Goal: Task Accomplishment & Management: Use online tool/utility

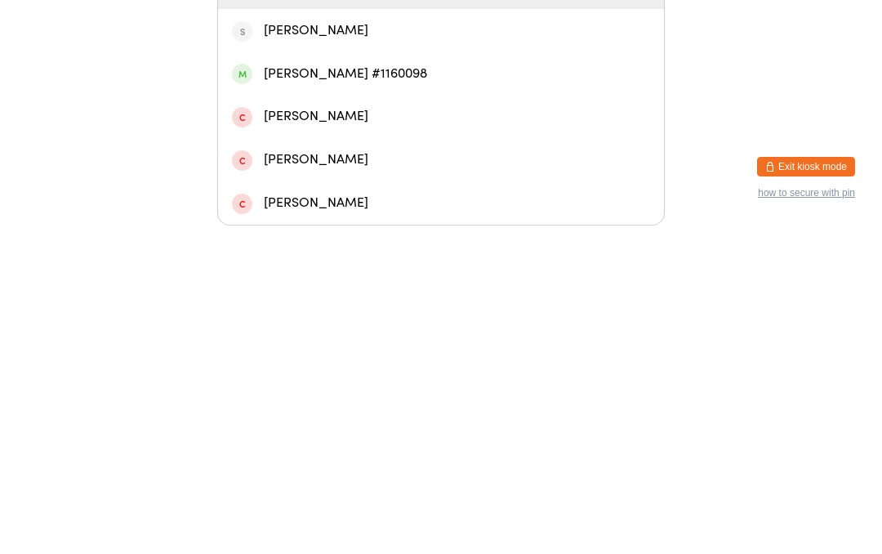
type input "[PERSON_NAME]"
click at [427, 305] on div "[PERSON_NAME]" at bounding box center [441, 316] width 418 height 22
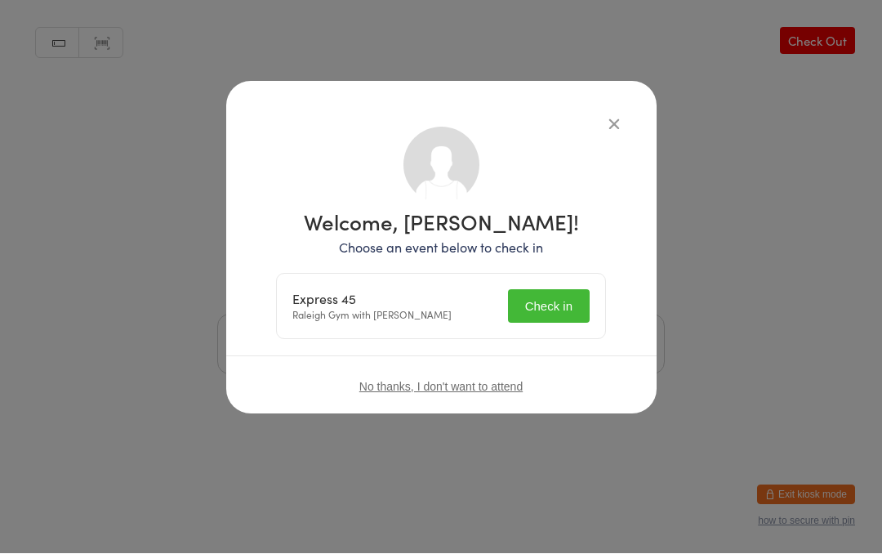
click at [566, 300] on button "Check in" at bounding box center [549, 306] width 82 height 33
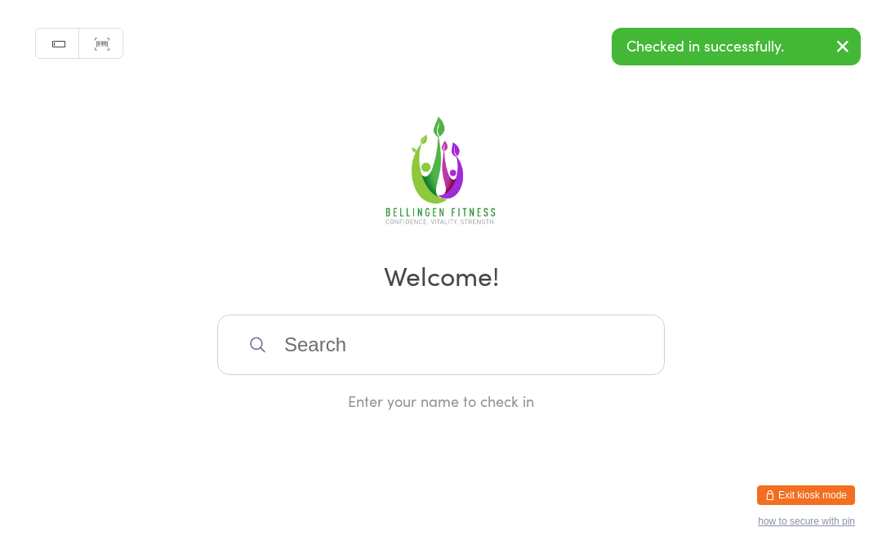
click at [333, 362] on input "search" at bounding box center [441, 345] width 448 height 60
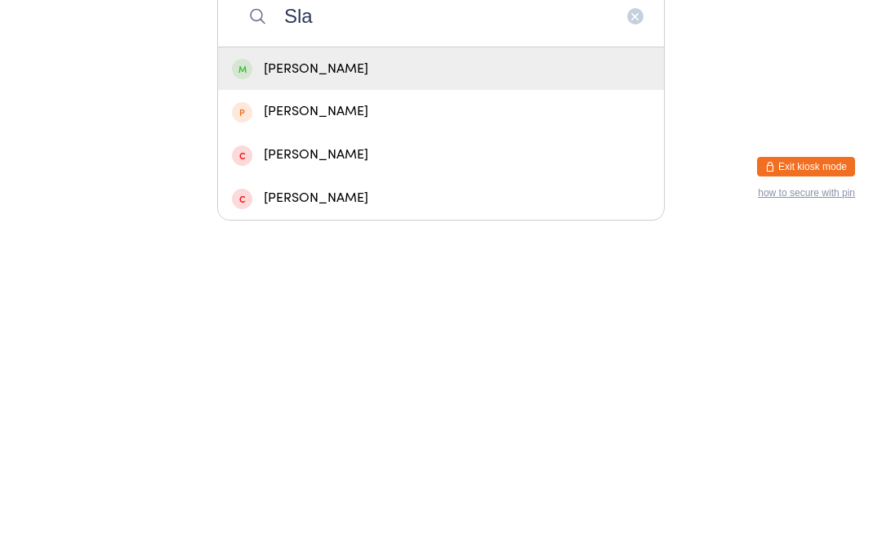
type input "Sla"
click at [310, 386] on div "[PERSON_NAME]" at bounding box center [441, 397] width 418 height 22
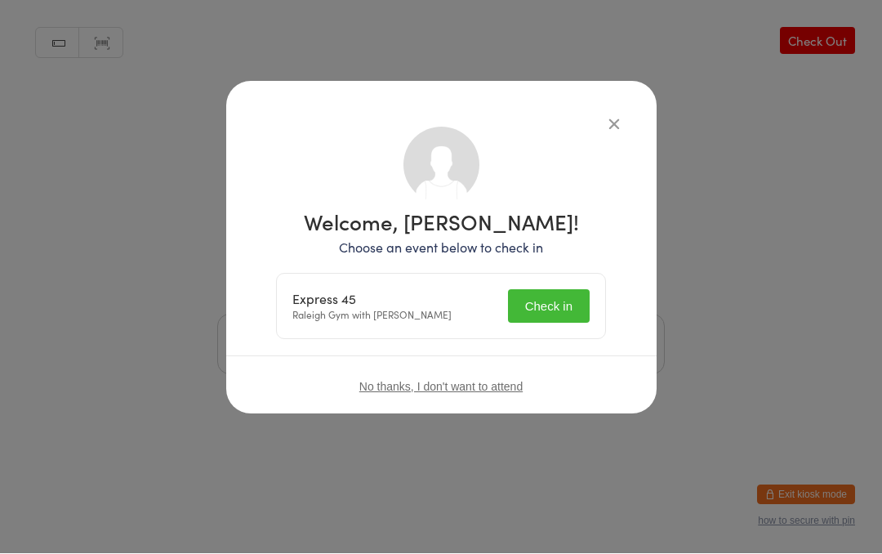
click at [547, 302] on button "Check in" at bounding box center [549, 306] width 82 height 33
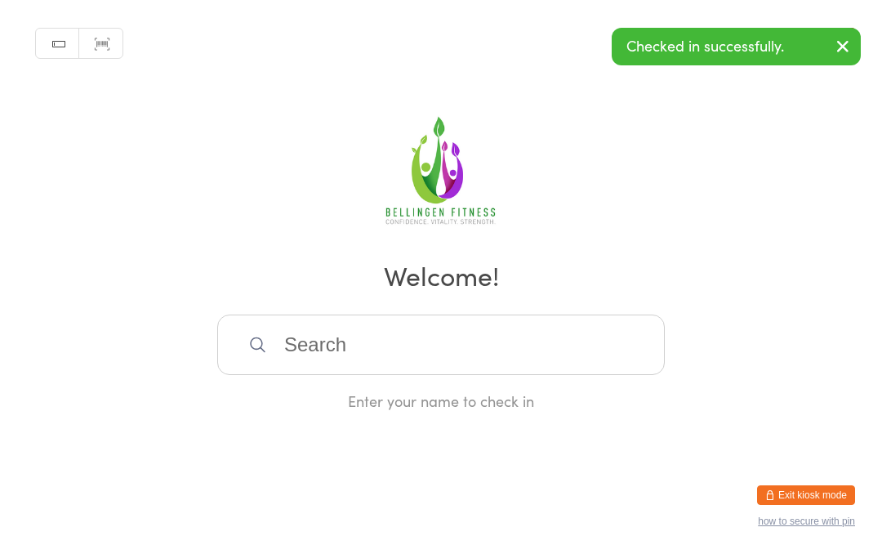
click at [270, 342] on input "search" at bounding box center [441, 345] width 448 height 60
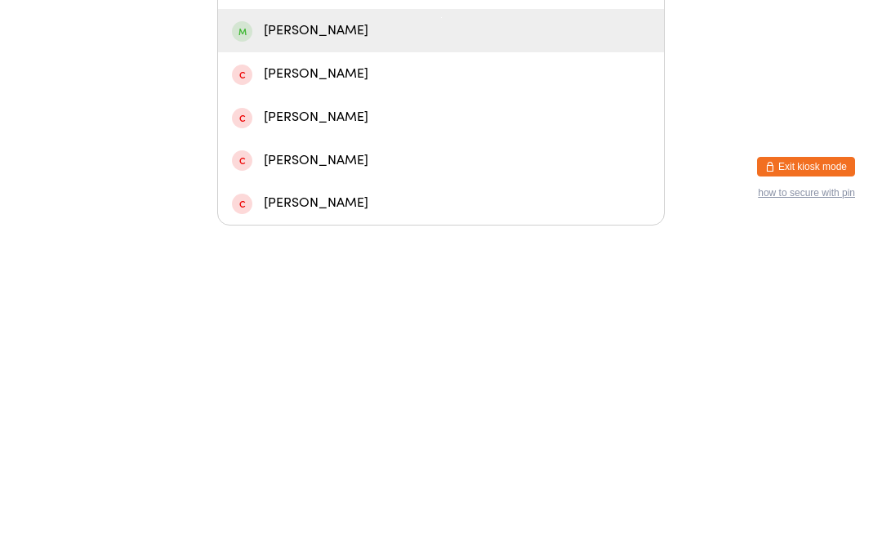
type input "Dem"
click at [320, 348] on div "[PERSON_NAME]" at bounding box center [441, 359] width 418 height 22
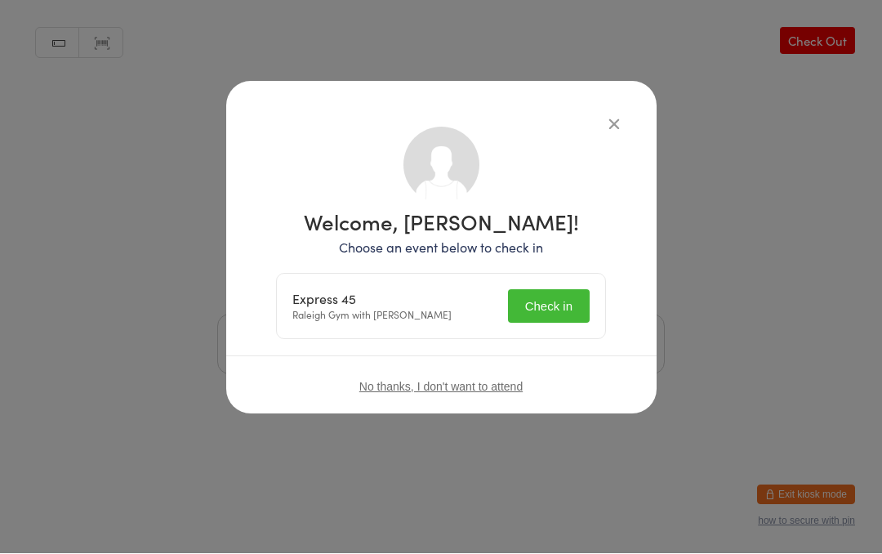
click at [563, 313] on button "Check in" at bounding box center [549, 306] width 82 height 33
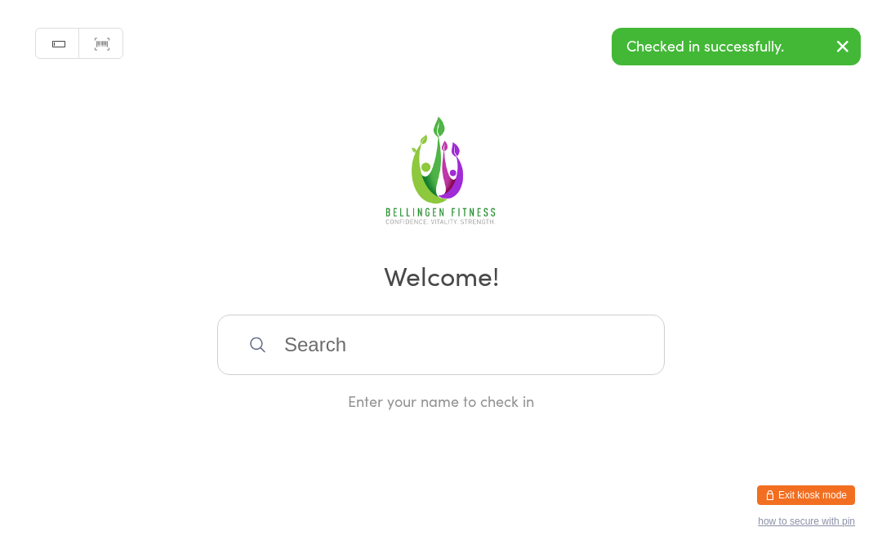
click at [306, 357] on input "search" at bounding box center [441, 345] width 448 height 60
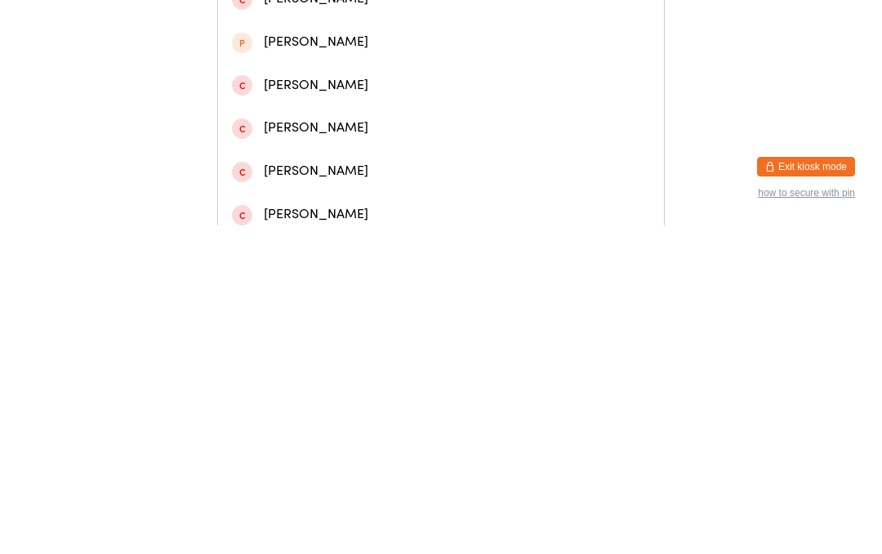
type input "[PERSON_NAME] we"
click at [320, 76] on div "[PERSON_NAME]" at bounding box center [441, 69] width 418 height 22
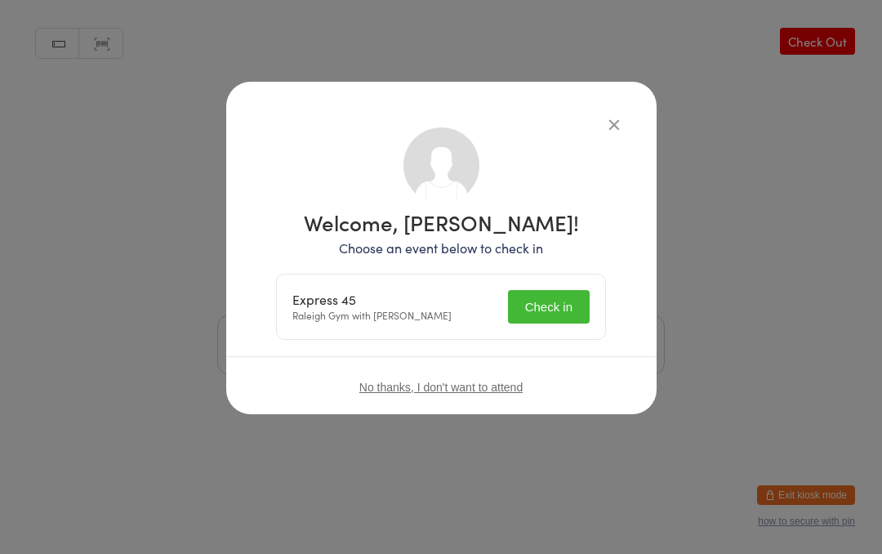
click at [550, 306] on button "Check in" at bounding box center [549, 306] width 82 height 33
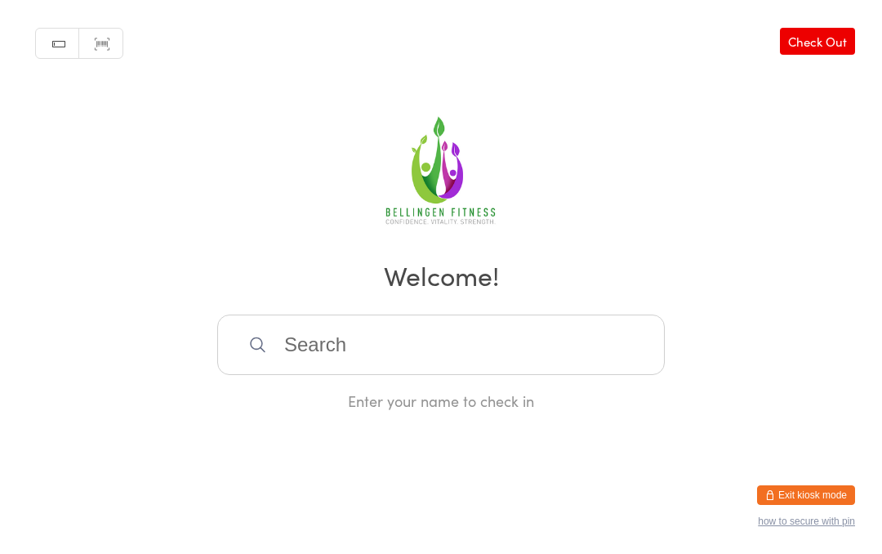
click at [317, 352] on input "search" at bounding box center [441, 345] width 448 height 60
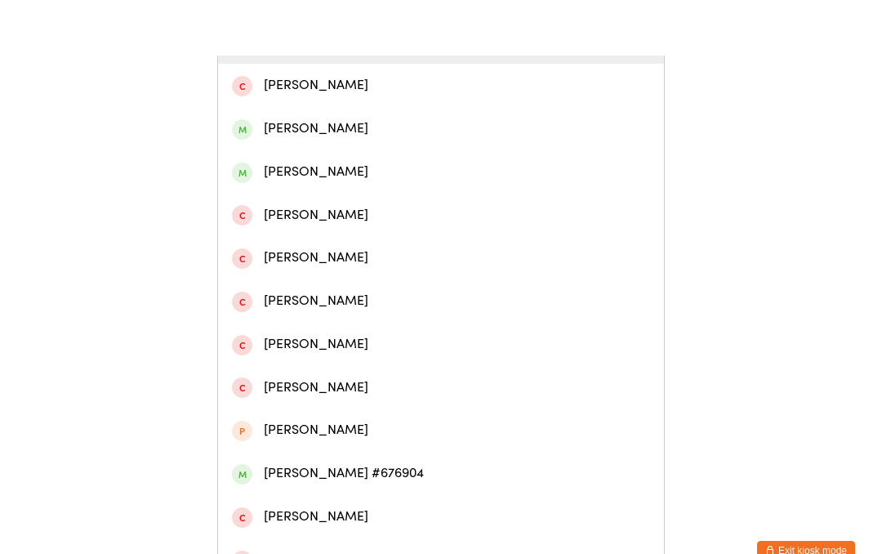
scroll to position [413, 0]
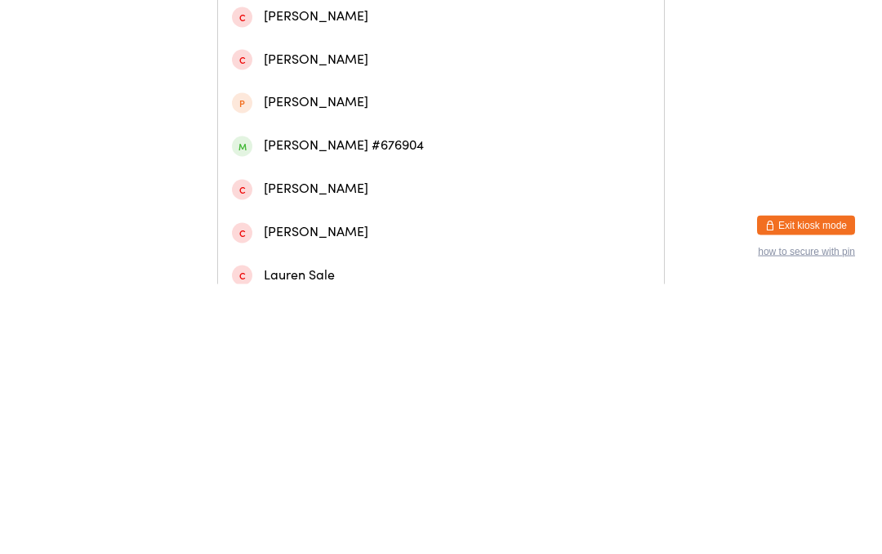
type input "[PERSON_NAME]"
click at [292, 404] on div "[PERSON_NAME] #676904" at bounding box center [441, 415] width 418 height 22
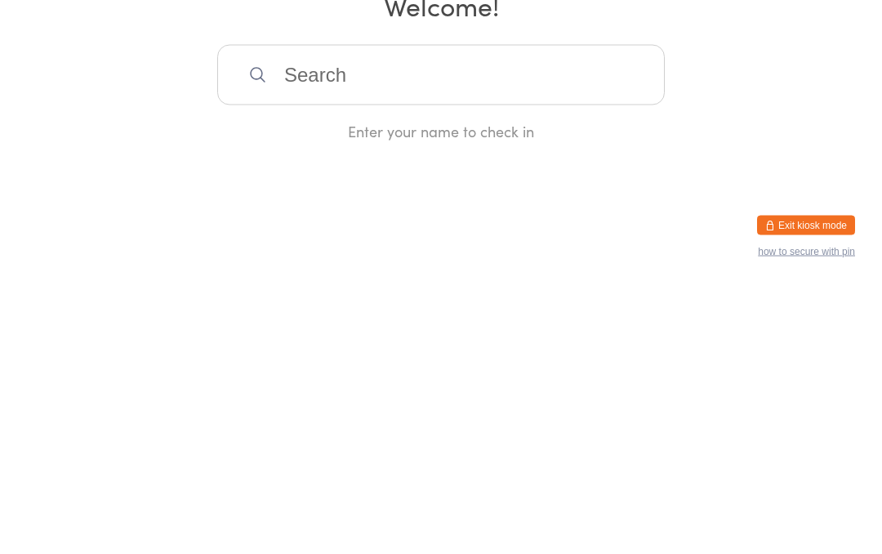
scroll to position [0, 0]
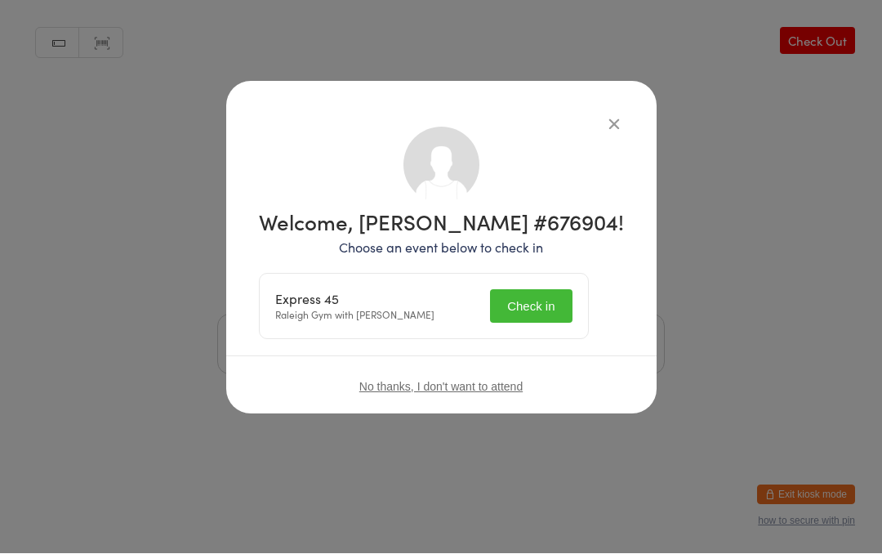
click at [553, 305] on button "Check in" at bounding box center [531, 306] width 82 height 33
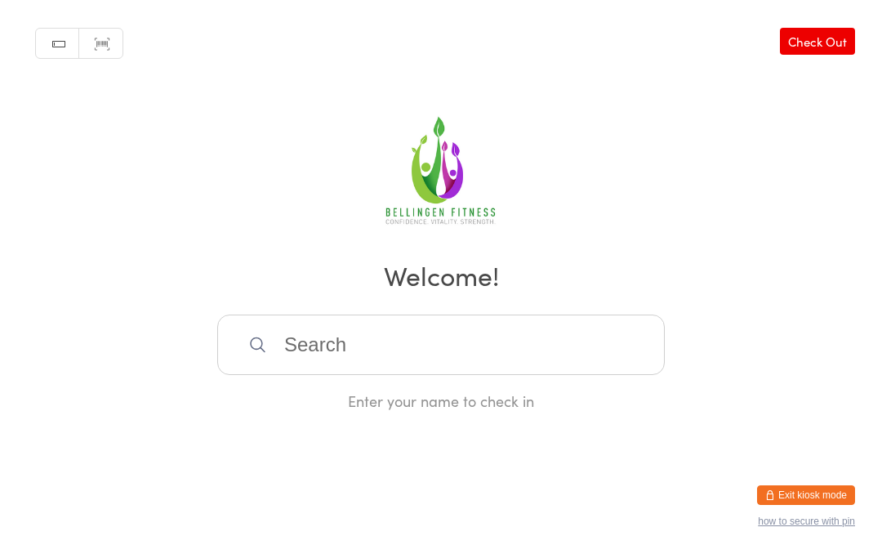
click at [293, 347] on input "search" at bounding box center [441, 345] width 448 height 60
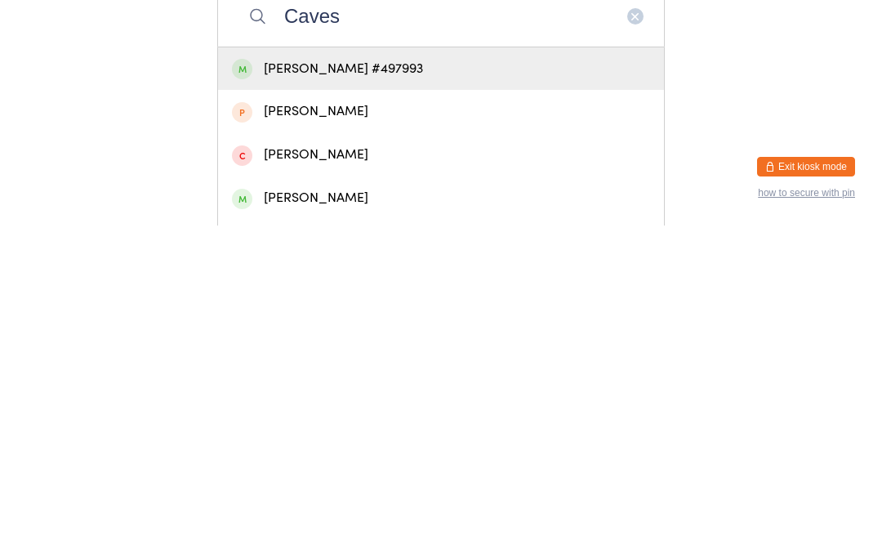
type input "Caves"
click at [348, 386] on div "[PERSON_NAME] #497993" at bounding box center [441, 397] width 418 height 22
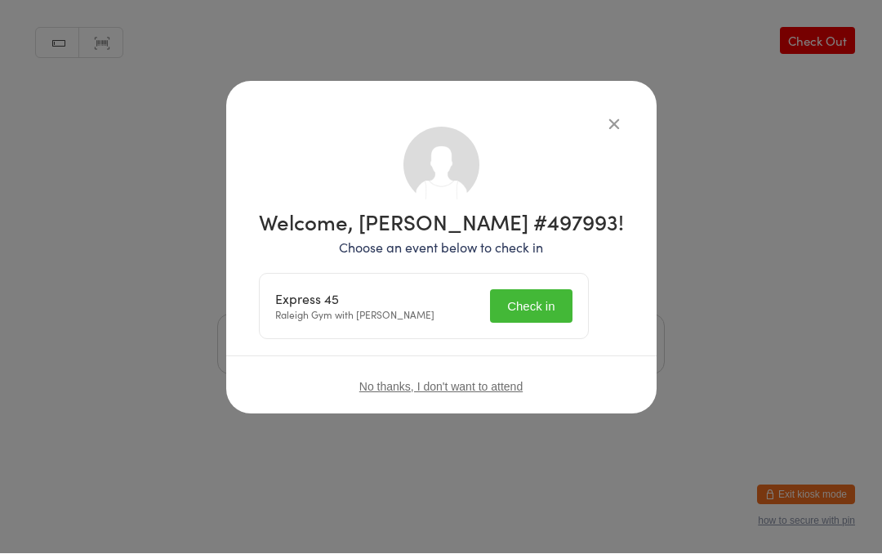
click at [541, 298] on button "Check in" at bounding box center [531, 306] width 82 height 33
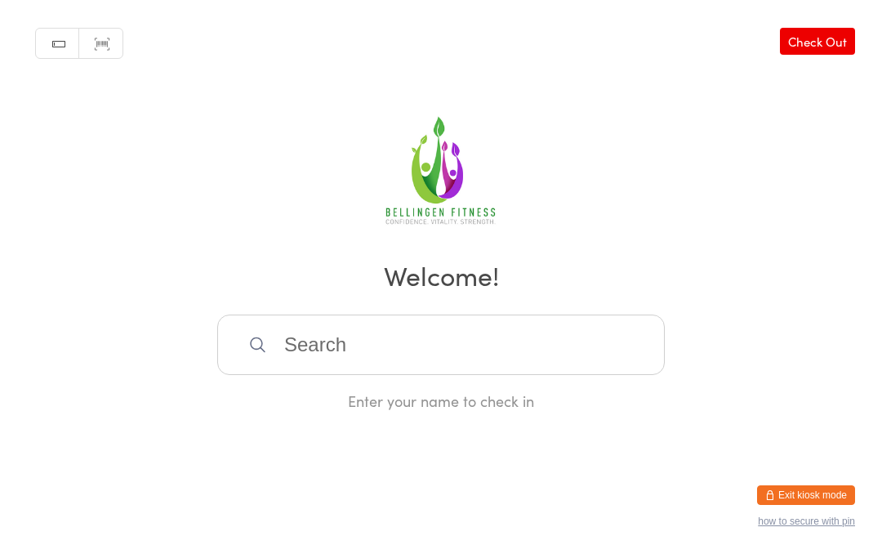
click at [322, 349] on input "search" at bounding box center [441, 345] width 448 height 60
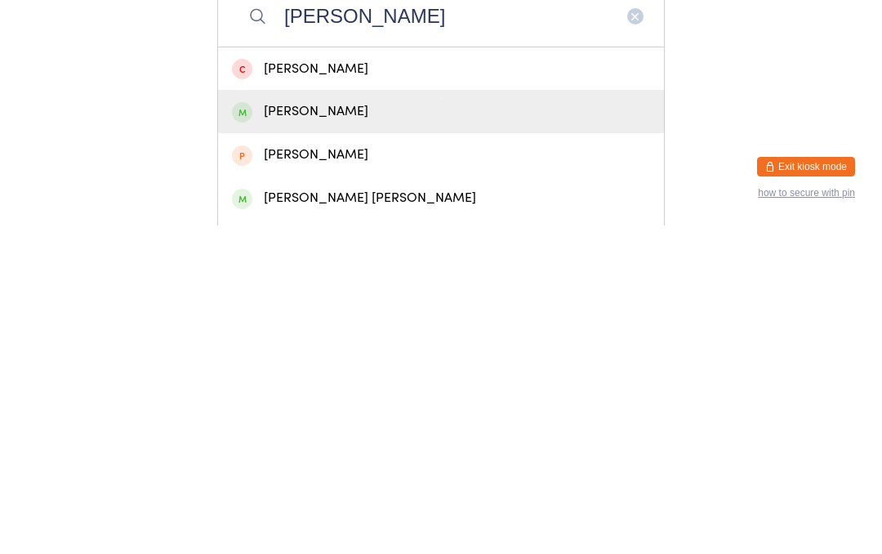
type input "[PERSON_NAME]"
click at [368, 429] on div "[PERSON_NAME]" at bounding box center [441, 440] width 418 height 22
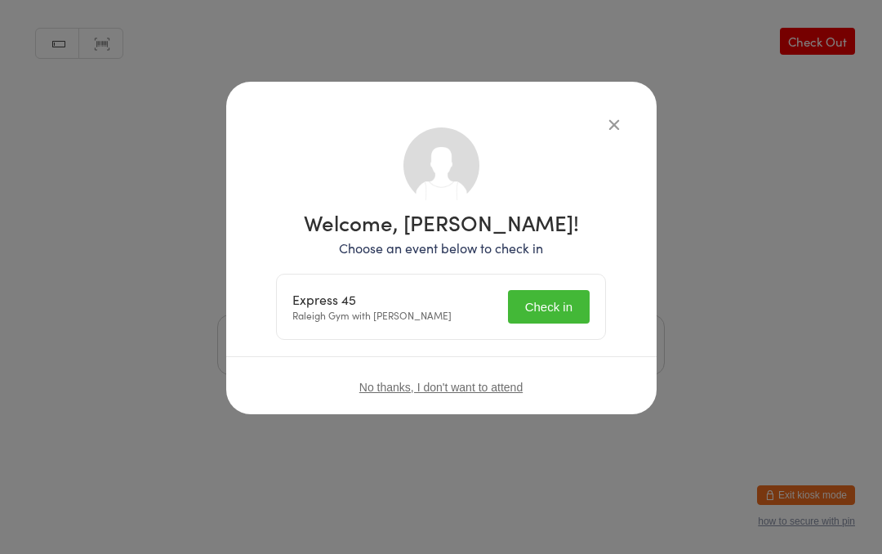
click at [552, 306] on button "Check in" at bounding box center [549, 306] width 82 height 33
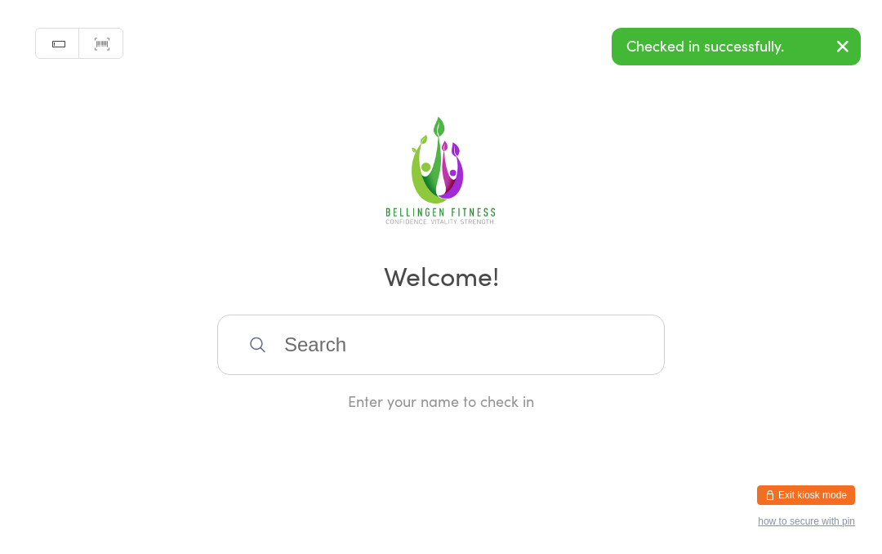
click at [306, 370] on input "search" at bounding box center [441, 345] width 448 height 60
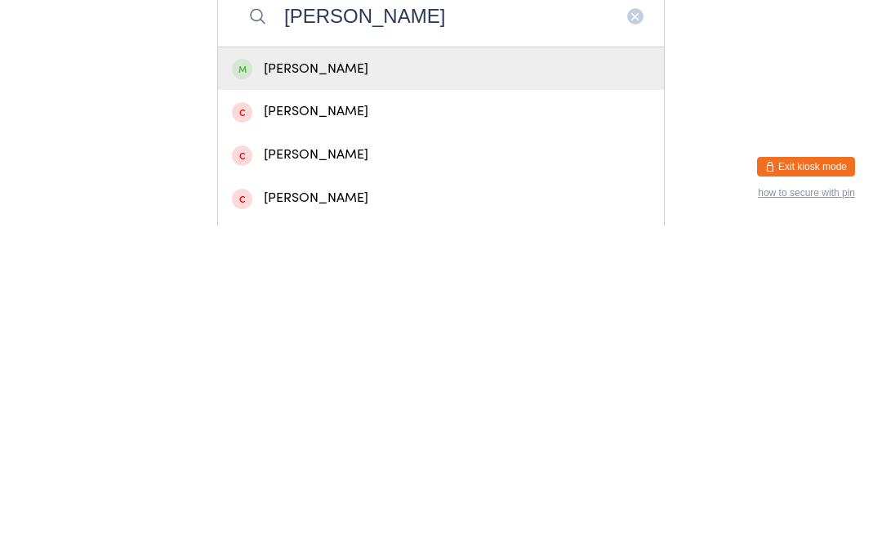
type input "[PERSON_NAME]"
click at [345, 386] on div "[PERSON_NAME]" at bounding box center [441, 397] width 418 height 22
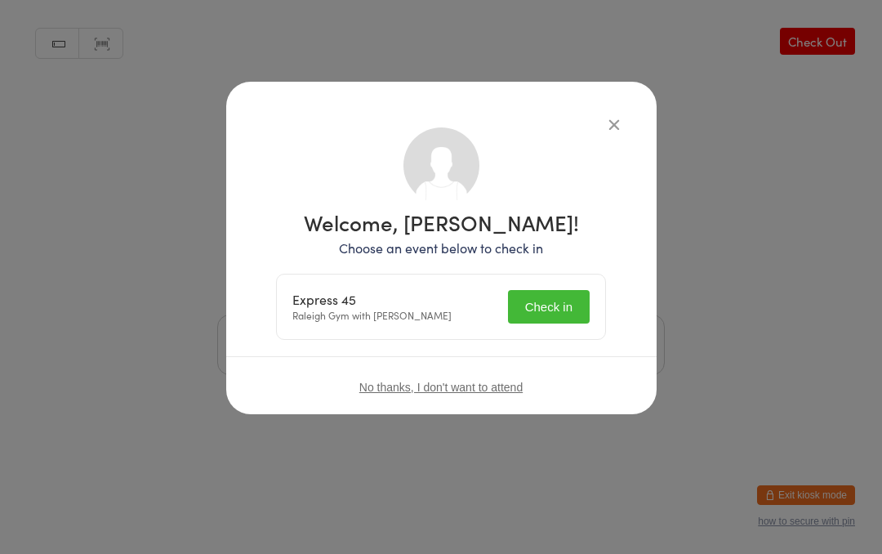
click at [548, 299] on button "Check in" at bounding box center [549, 306] width 82 height 33
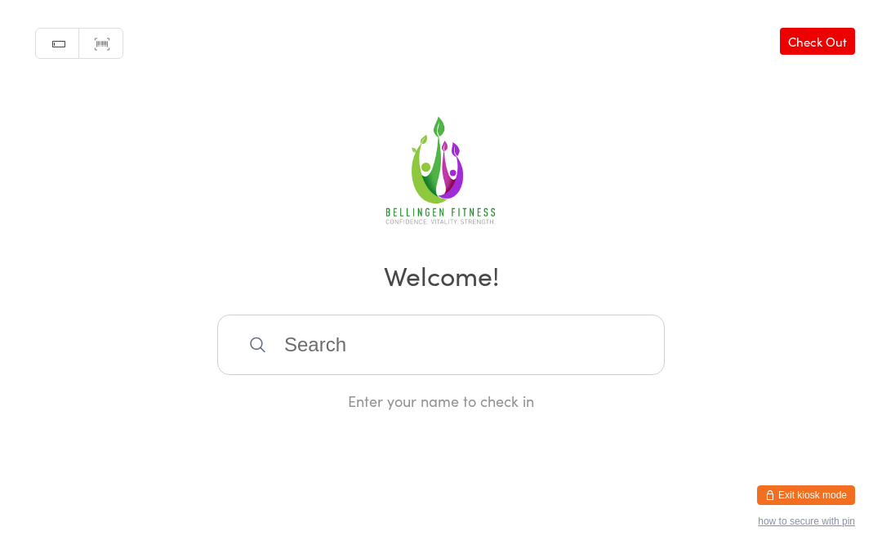
click at [445, 339] on input "search" at bounding box center [441, 345] width 448 height 60
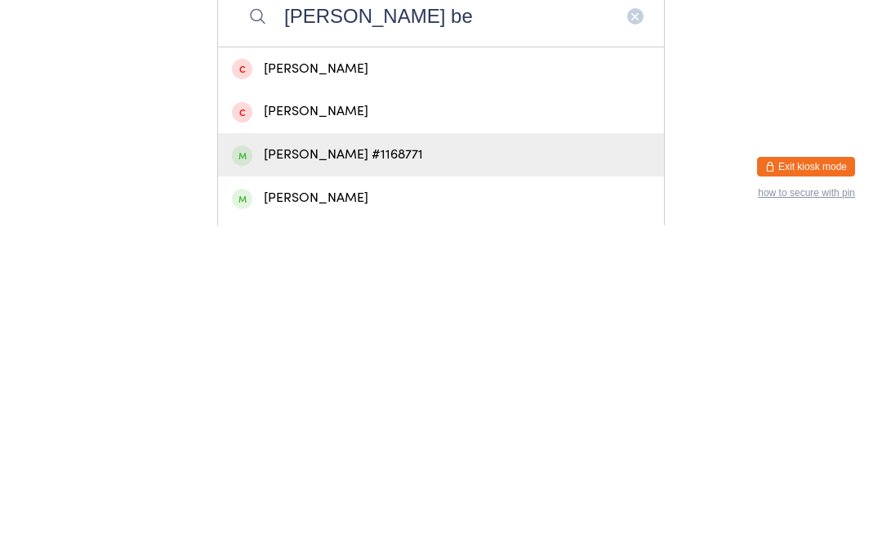
type input "[PERSON_NAME] be"
click at [355, 472] on div "[PERSON_NAME] #1168771" at bounding box center [441, 483] width 418 height 22
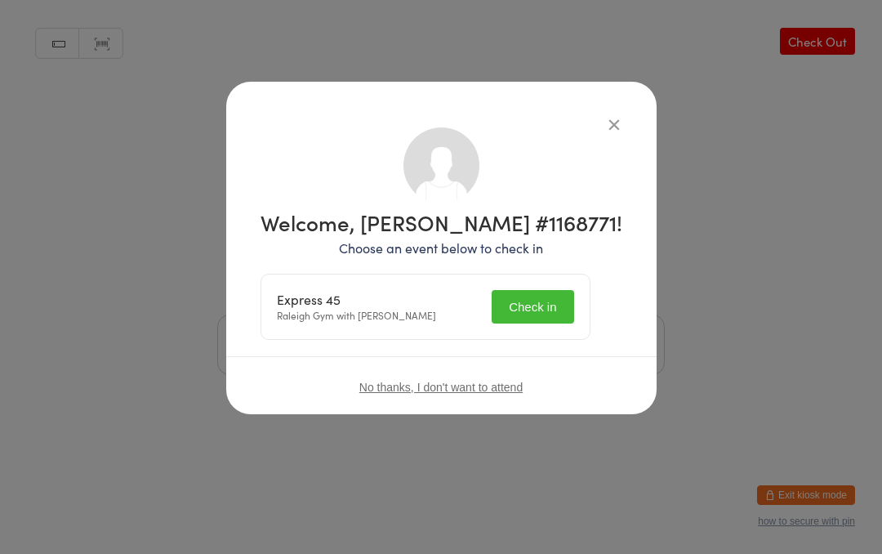
click at [551, 301] on button "Check in" at bounding box center [533, 306] width 82 height 33
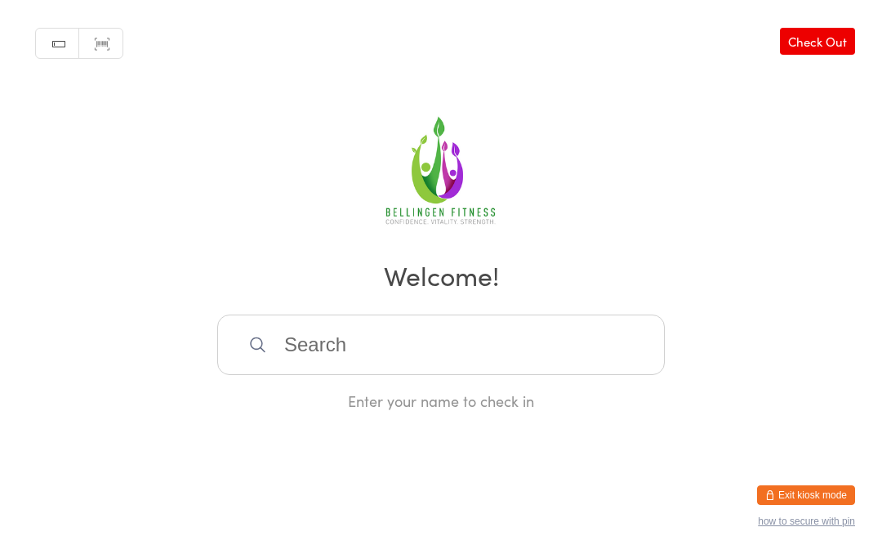
click at [354, 348] on input "search" at bounding box center [441, 345] width 448 height 60
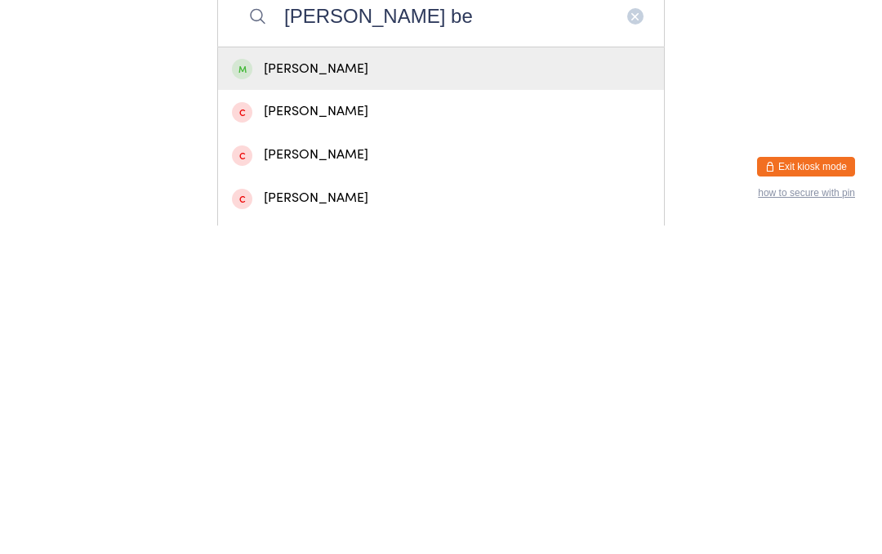
type input "[PERSON_NAME] be"
click at [290, 386] on div "[PERSON_NAME]" at bounding box center [441, 397] width 418 height 22
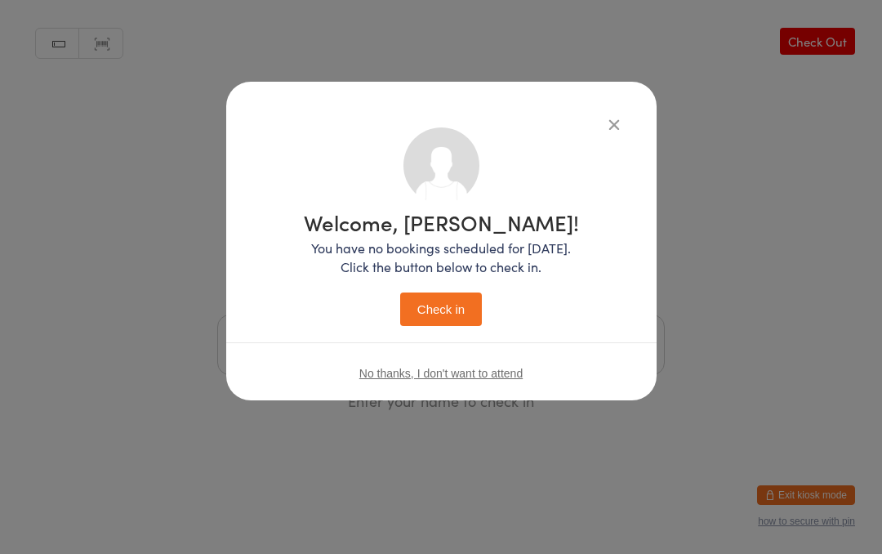
click at [433, 303] on button "Check in" at bounding box center [441, 308] width 82 height 33
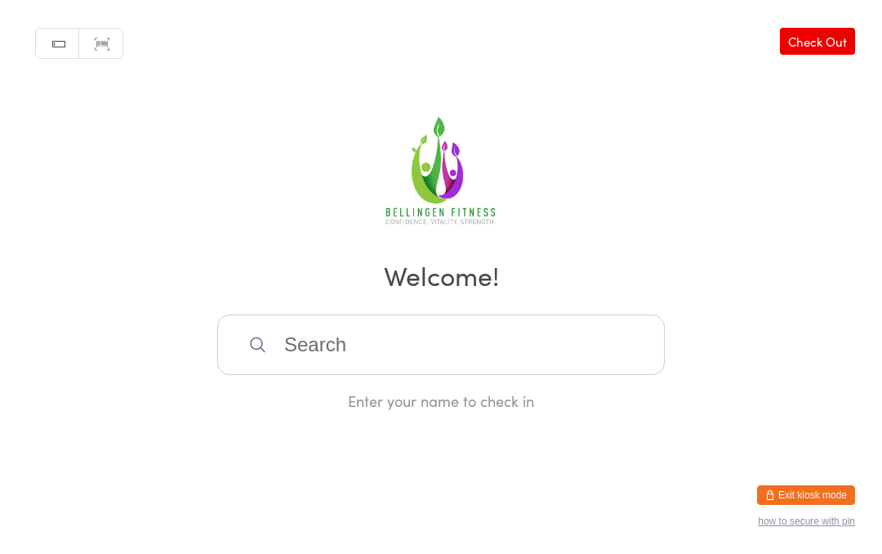
click at [353, 351] on input "search" at bounding box center [441, 345] width 448 height 60
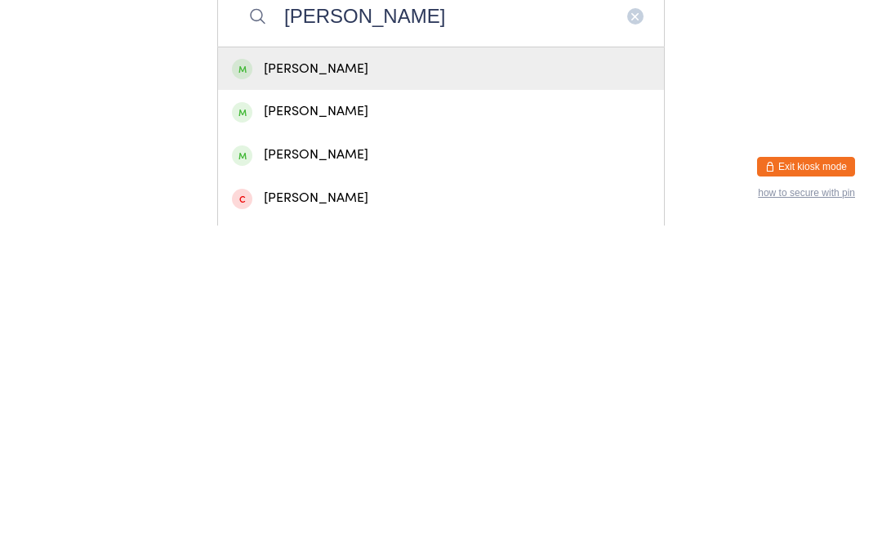
type input "[PERSON_NAME]"
click at [322, 386] on div "[PERSON_NAME]" at bounding box center [441, 397] width 418 height 22
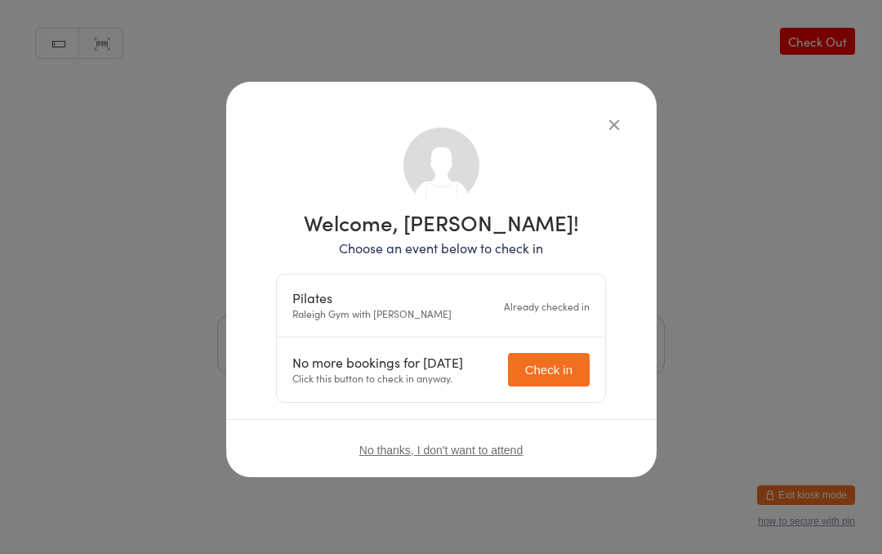
click at [558, 355] on button "Check in" at bounding box center [549, 369] width 82 height 33
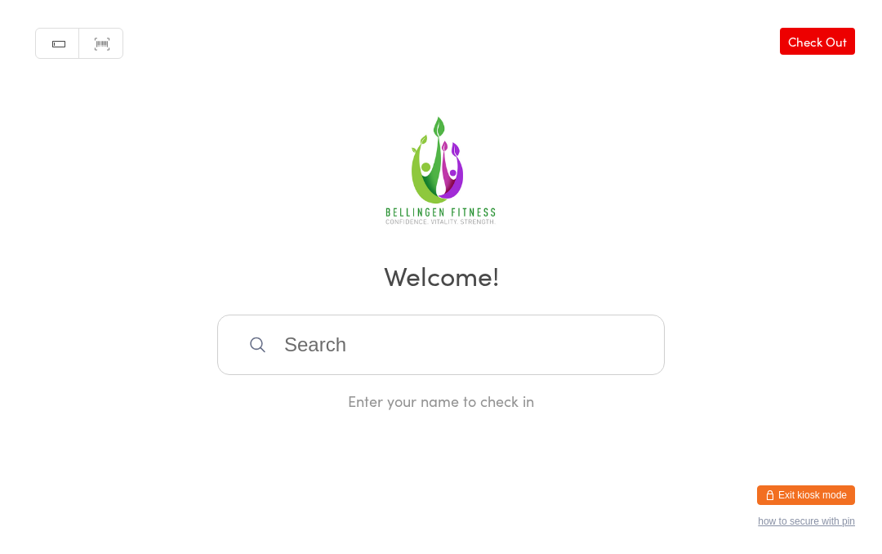
click at [290, 372] on input "search" at bounding box center [441, 345] width 448 height 60
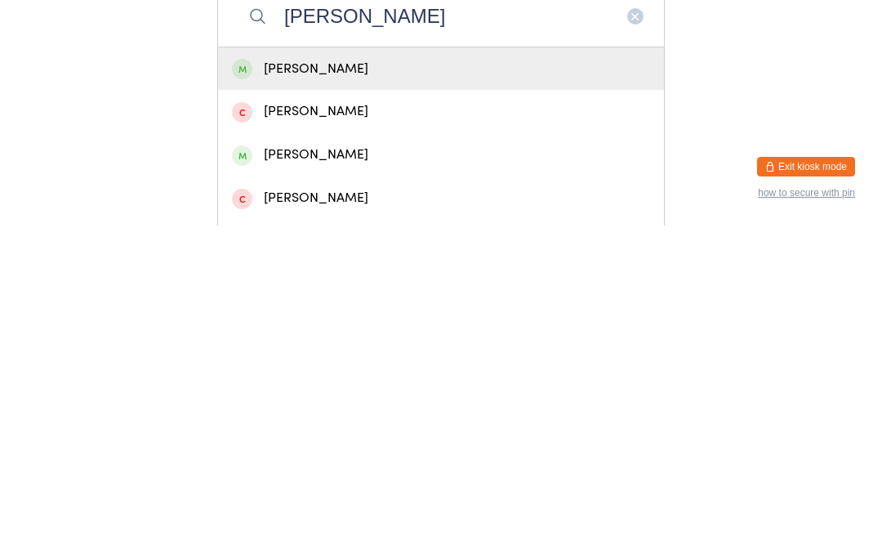
type input "[PERSON_NAME]"
click at [372, 386] on div "[PERSON_NAME]" at bounding box center [441, 397] width 418 height 22
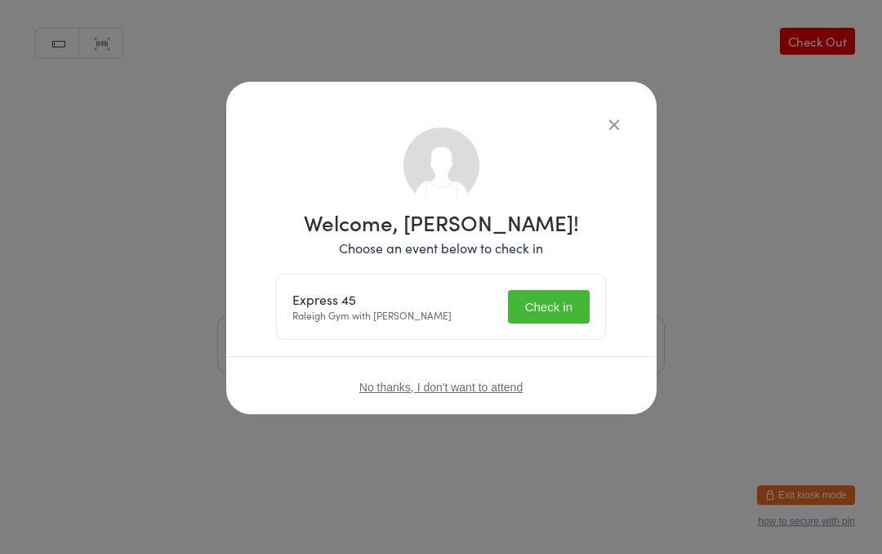
click at [553, 310] on button "Check in" at bounding box center [549, 306] width 82 height 33
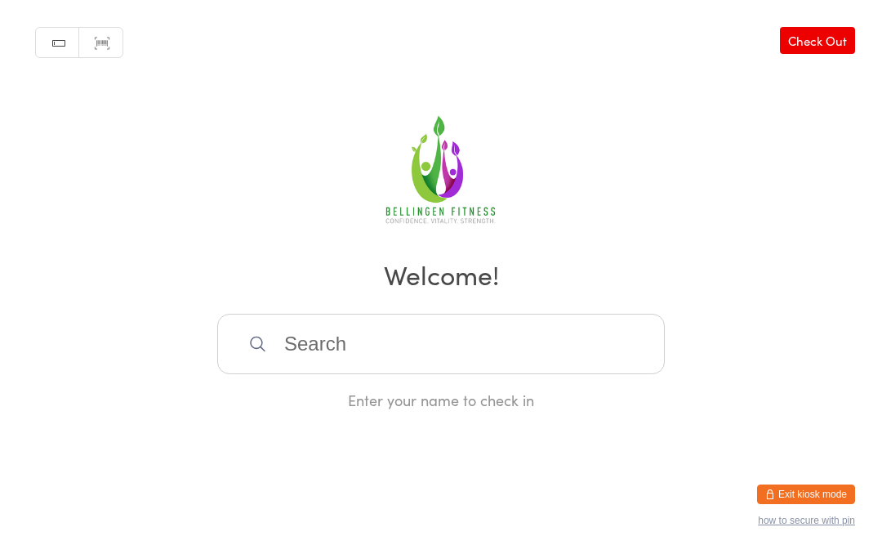
click at [361, 333] on input "search" at bounding box center [441, 345] width 448 height 60
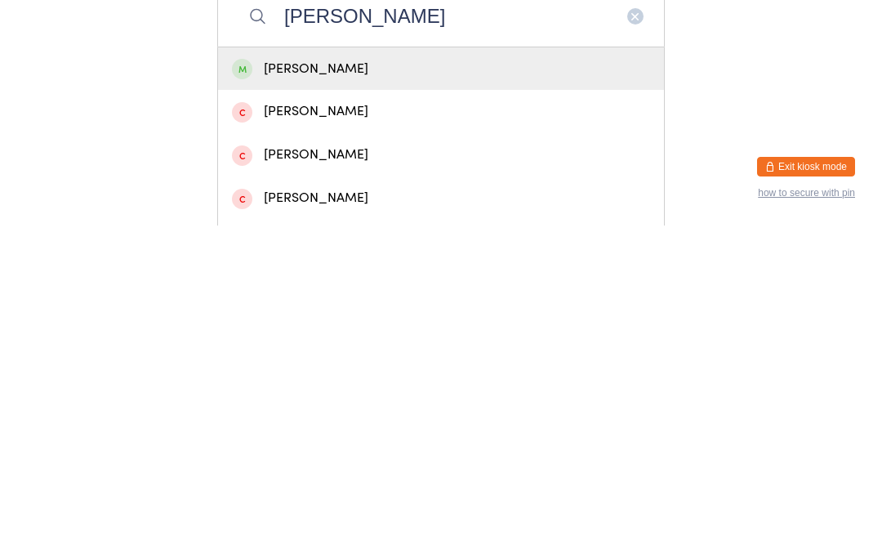
type input "[PERSON_NAME]"
click at [386, 386] on div "[PERSON_NAME]" at bounding box center [441, 397] width 418 height 22
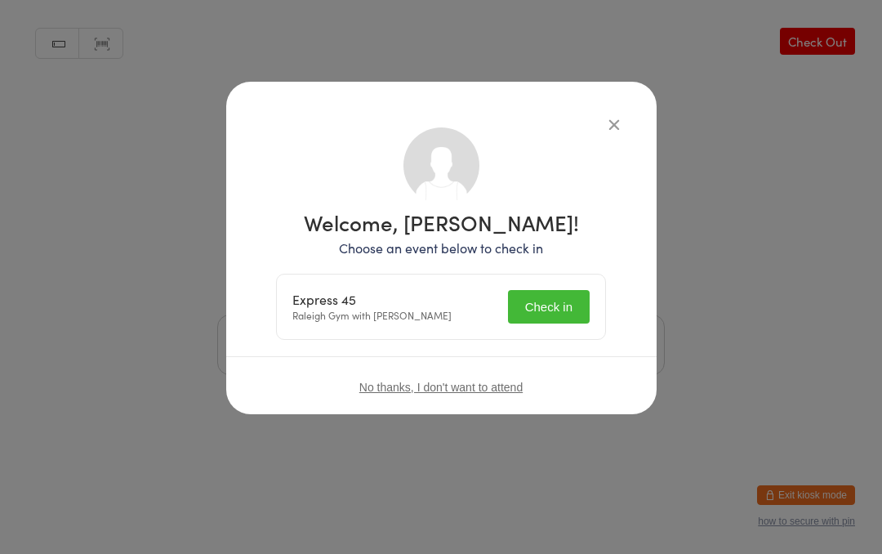
click at [562, 303] on button "Check in" at bounding box center [549, 306] width 82 height 33
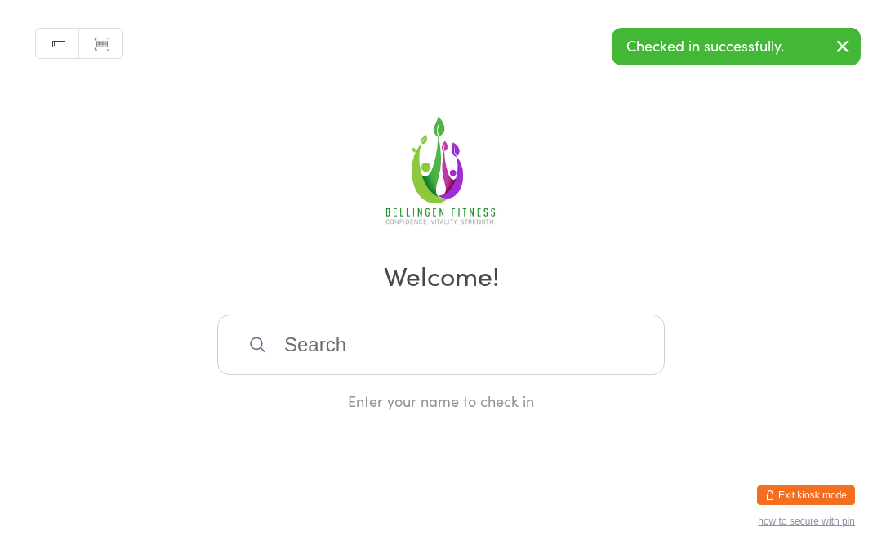
click at [385, 375] on input "search" at bounding box center [441, 345] width 448 height 60
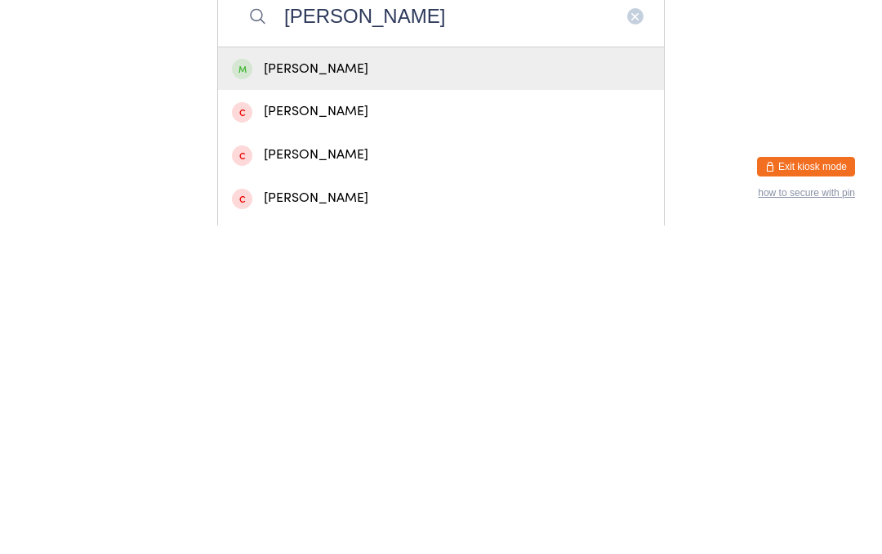
type input "[PERSON_NAME]"
click at [342, 386] on div "[PERSON_NAME]" at bounding box center [441, 397] width 418 height 22
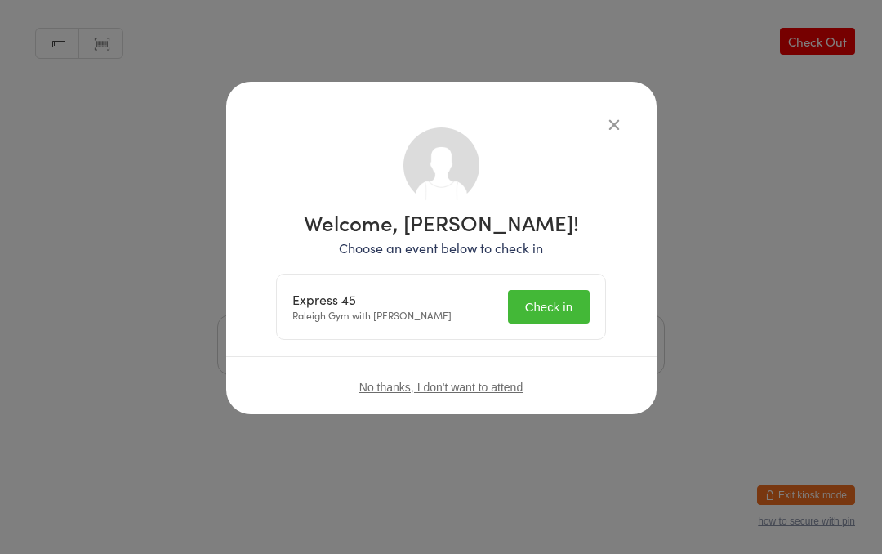
click at [562, 315] on button "Check in" at bounding box center [549, 306] width 82 height 33
